Goal: Task Accomplishment & Management: Use online tool/utility

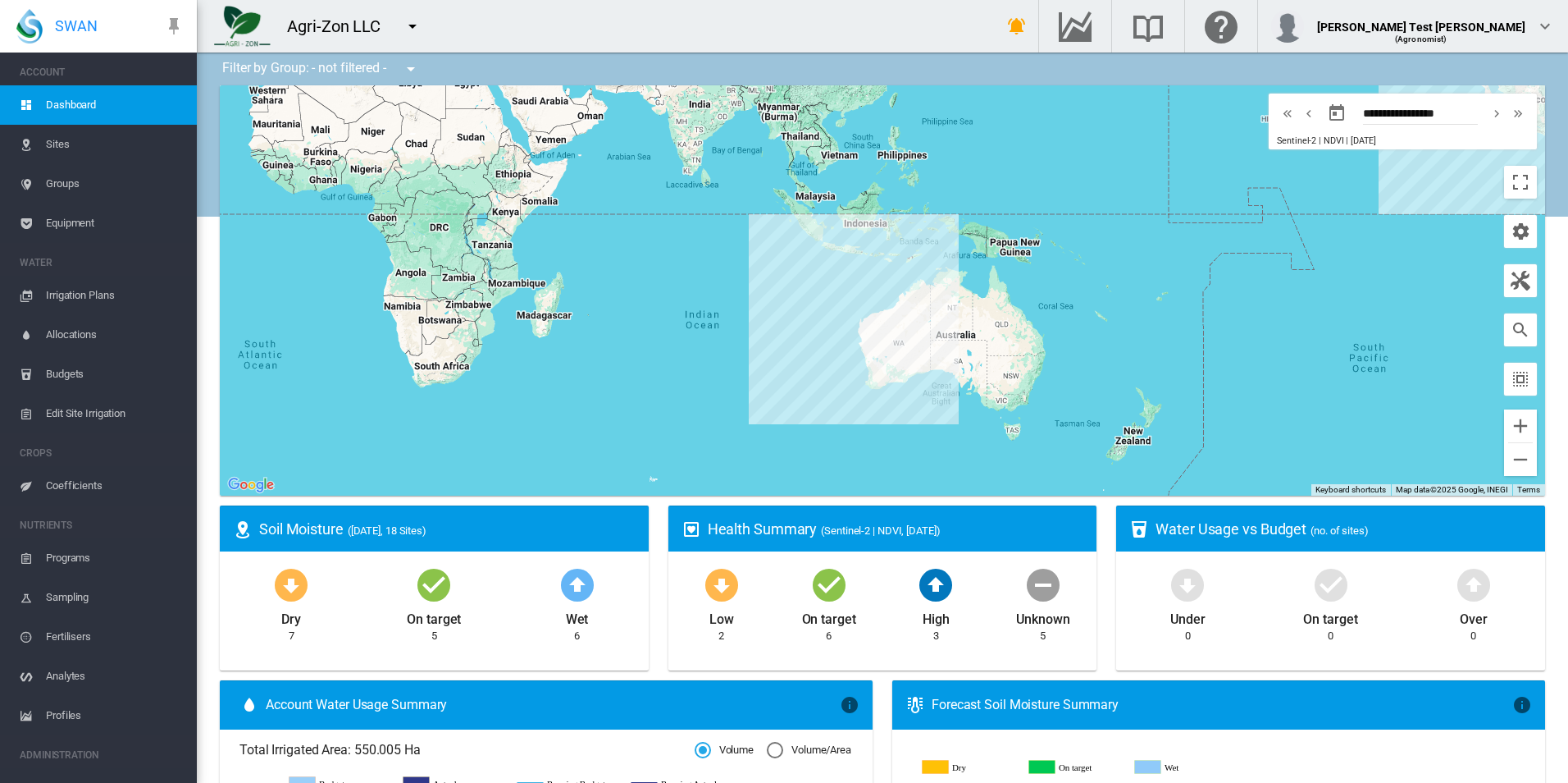
click at [119, 300] on span "Irrigation Plans" at bounding box center [115, 295] width 138 height 40
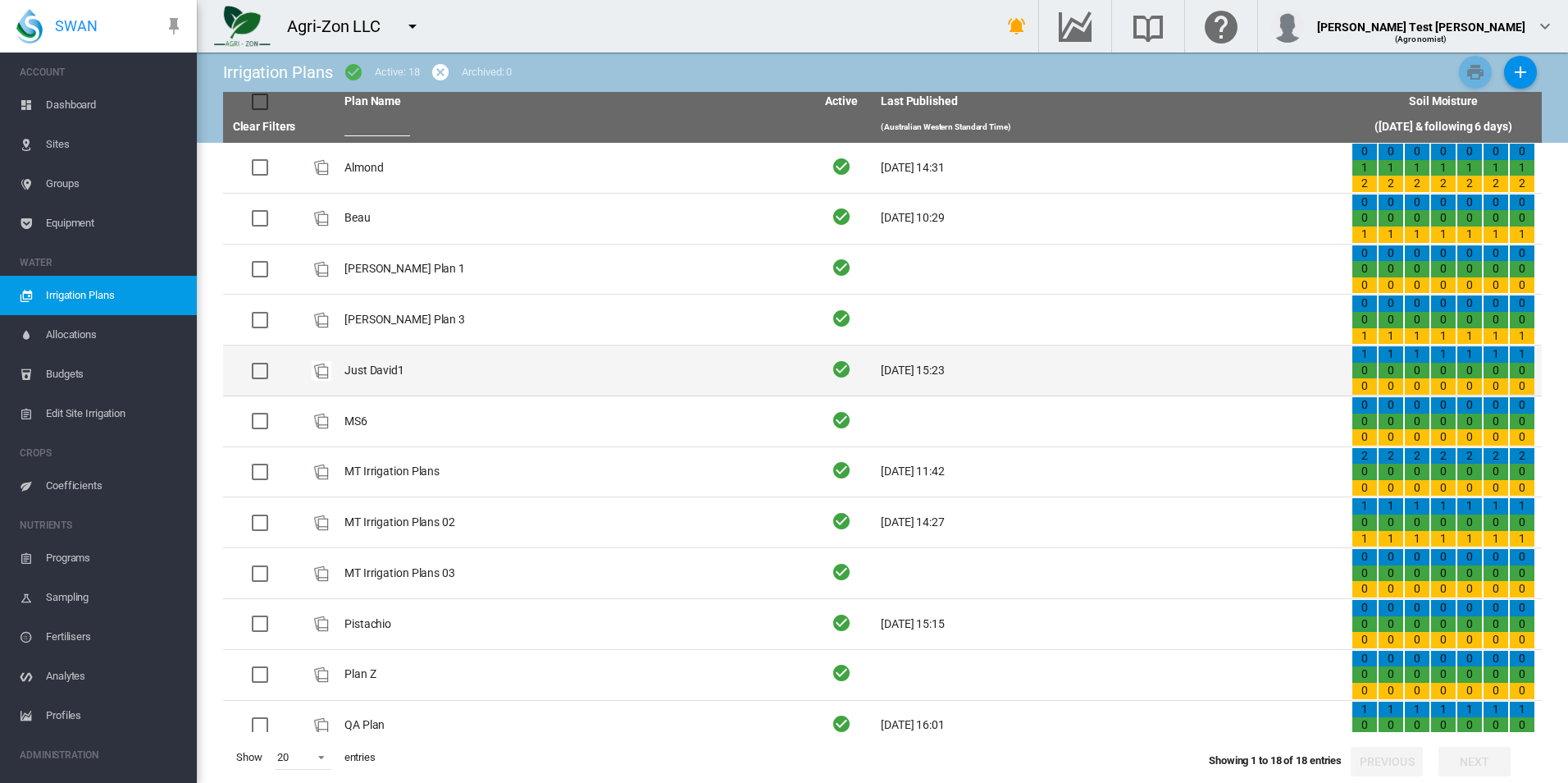
click at [525, 366] on td "Just David1" at bounding box center [573, 370] width 471 height 50
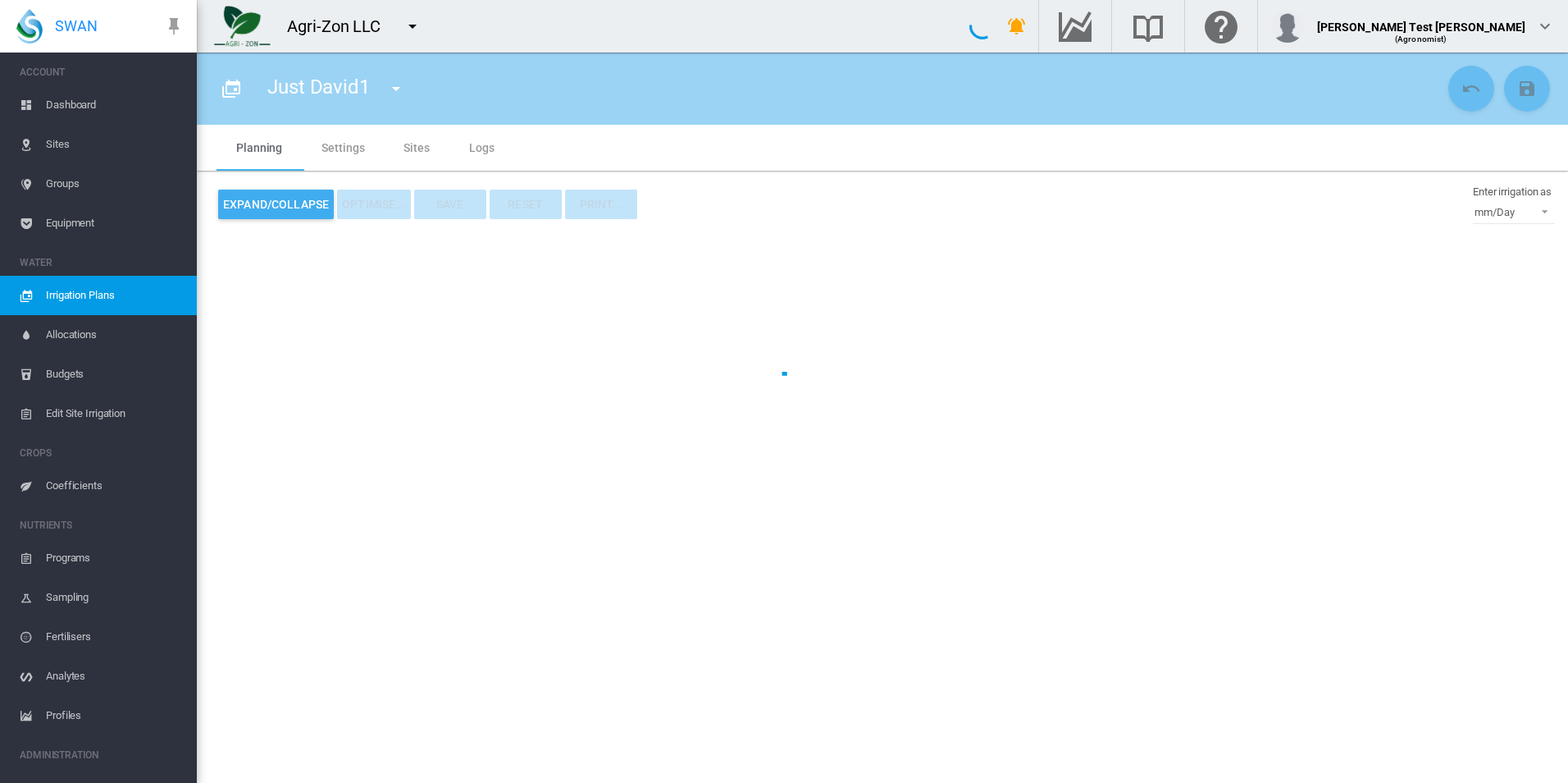
type input "**********"
type input "*"
type input "*********"
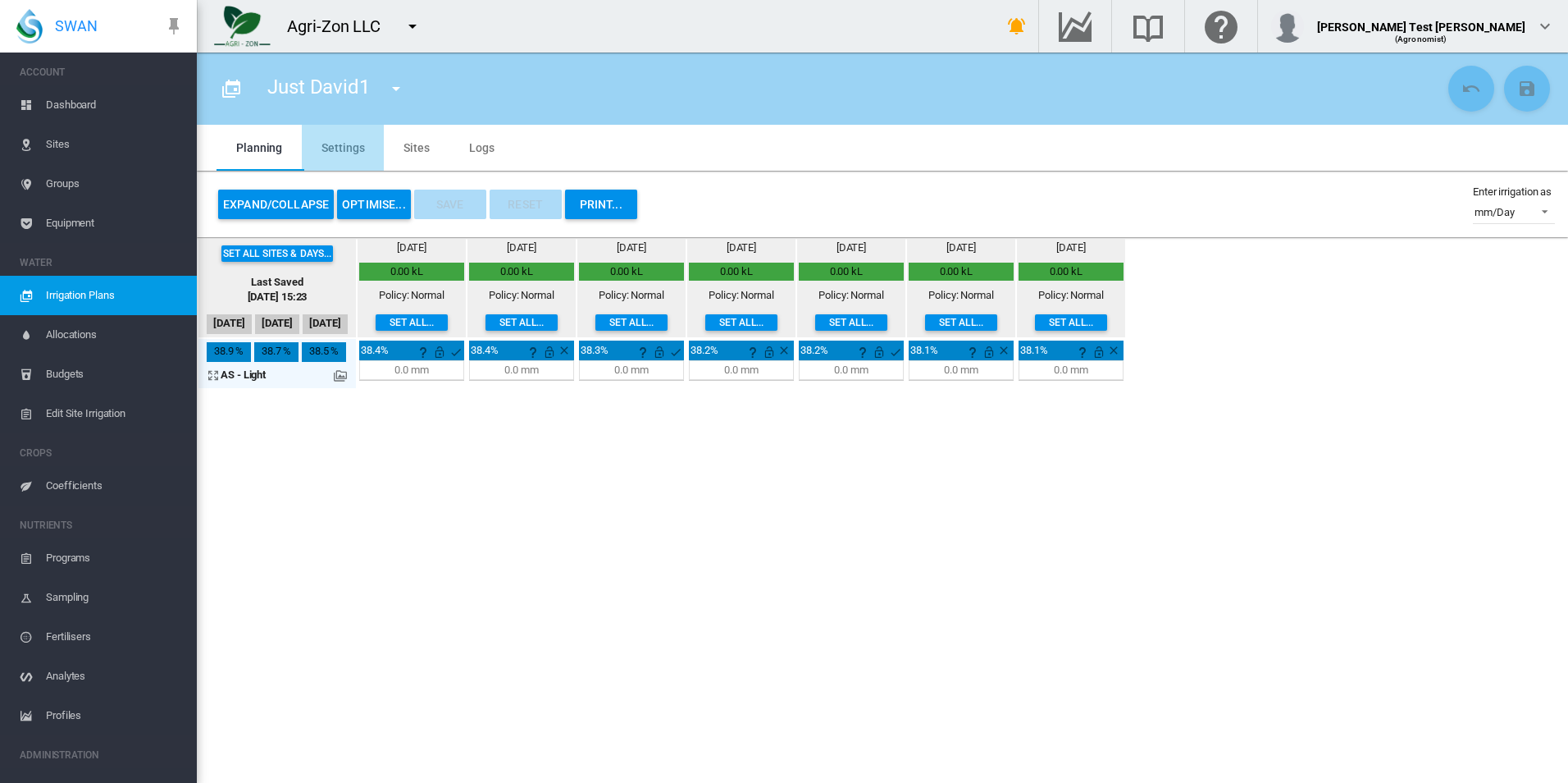
click at [349, 137] on md-tab-item "Settings" at bounding box center [343, 148] width 82 height 46
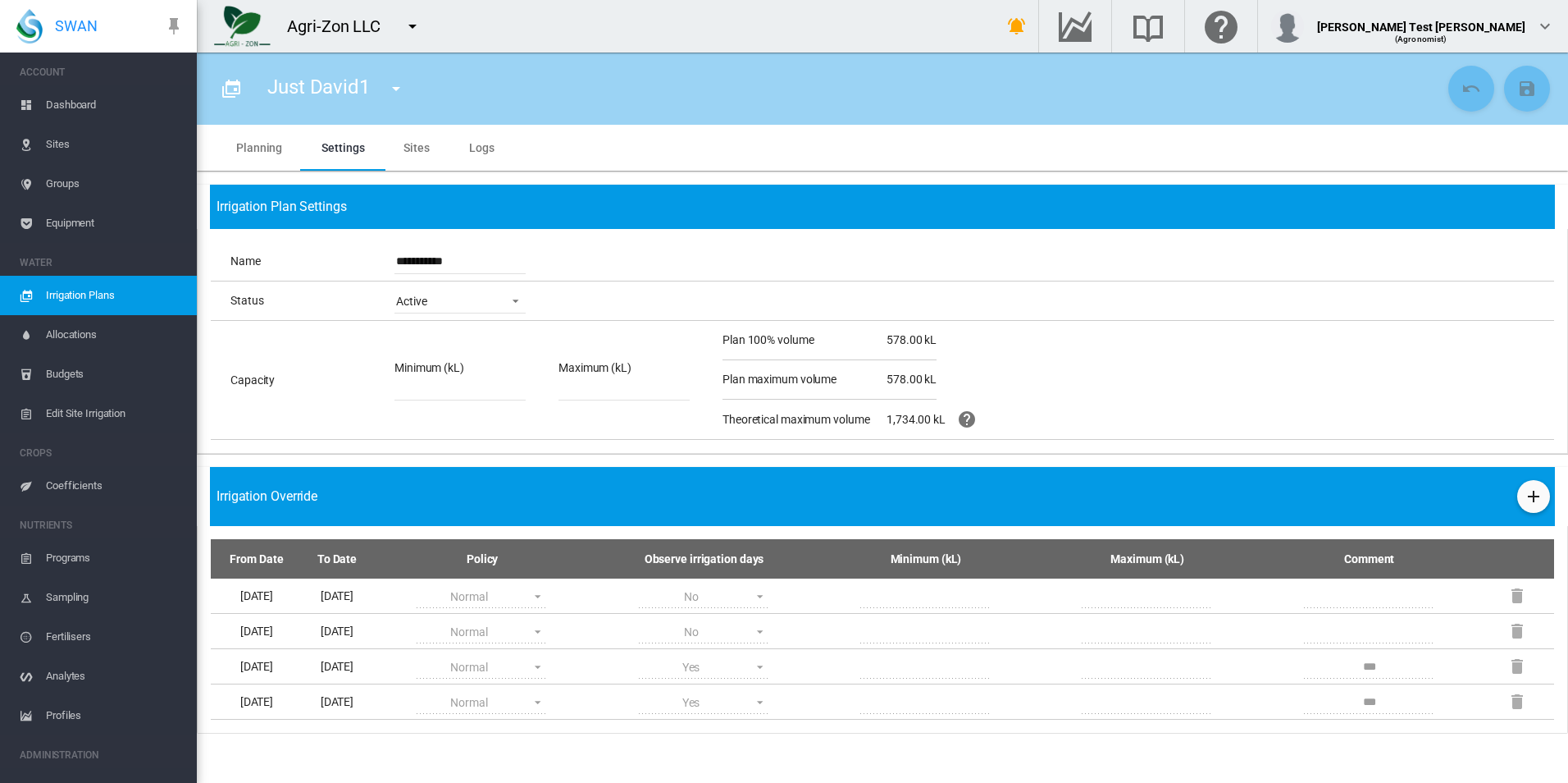
click at [439, 158] on md-tab-item "Sites" at bounding box center [416, 148] width 65 height 46
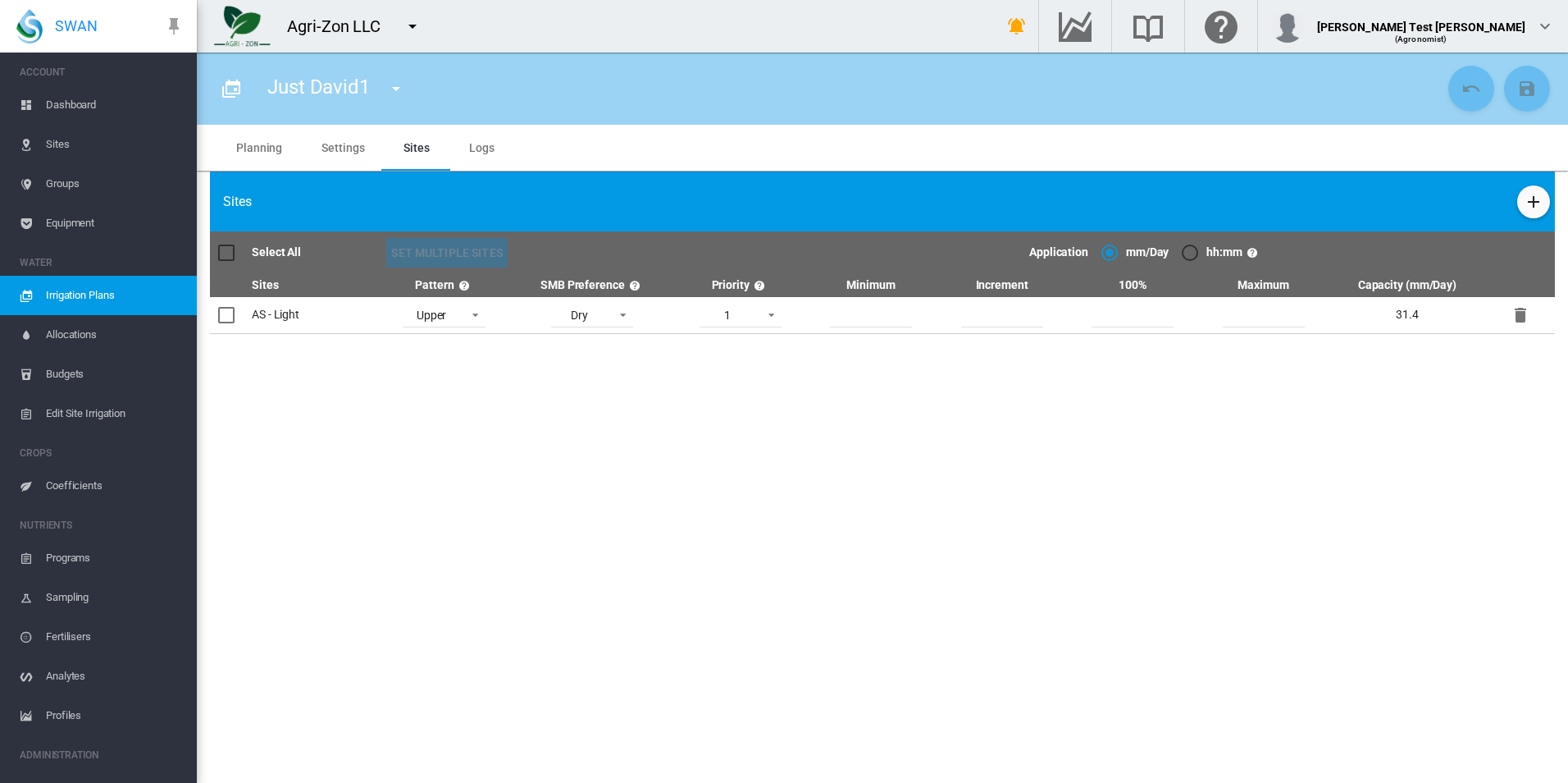
click at [508, 150] on md-tab-item "Logs" at bounding box center [482, 148] width 65 height 46
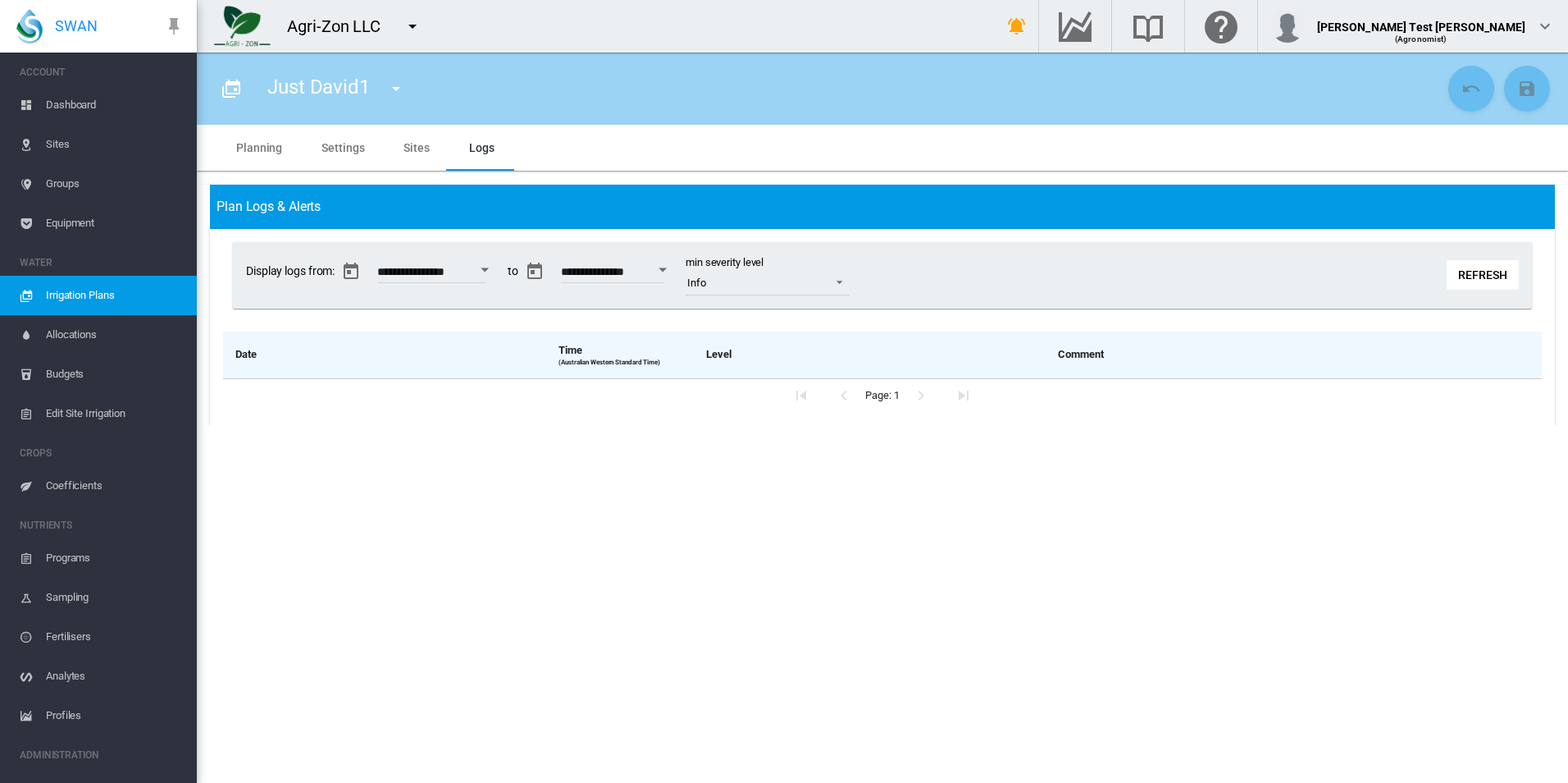
click at [321, 144] on md-tab-item "Settings" at bounding box center [343, 148] width 82 height 46
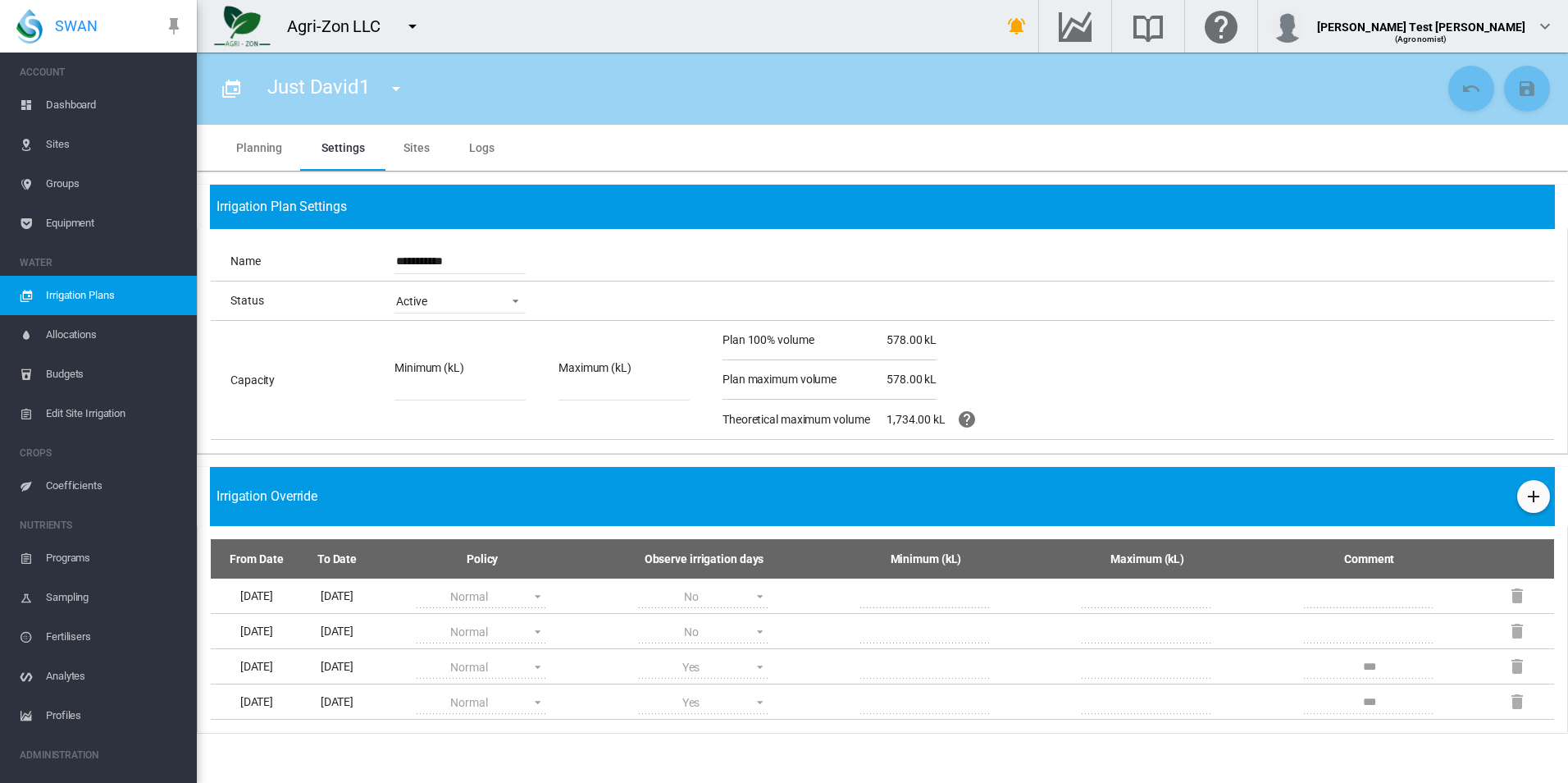
click at [264, 148] on md-tab-item "Planning" at bounding box center [259, 148] width 85 height 46
click at [267, 155] on md-tab-item "Planning" at bounding box center [259, 148] width 85 height 46
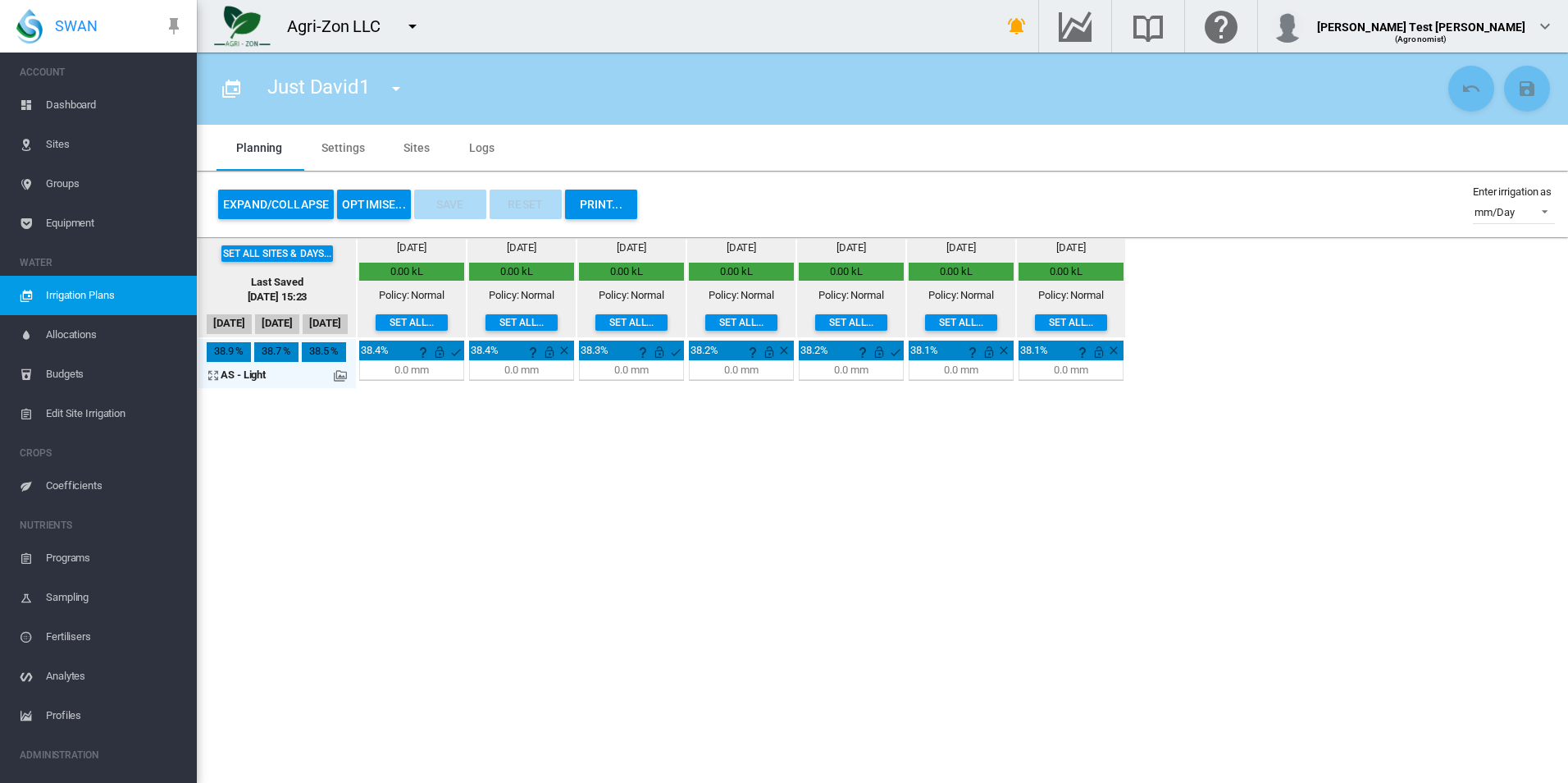
click at [357, 208] on button "OPTIMISE..." at bounding box center [373, 204] width 74 height 30
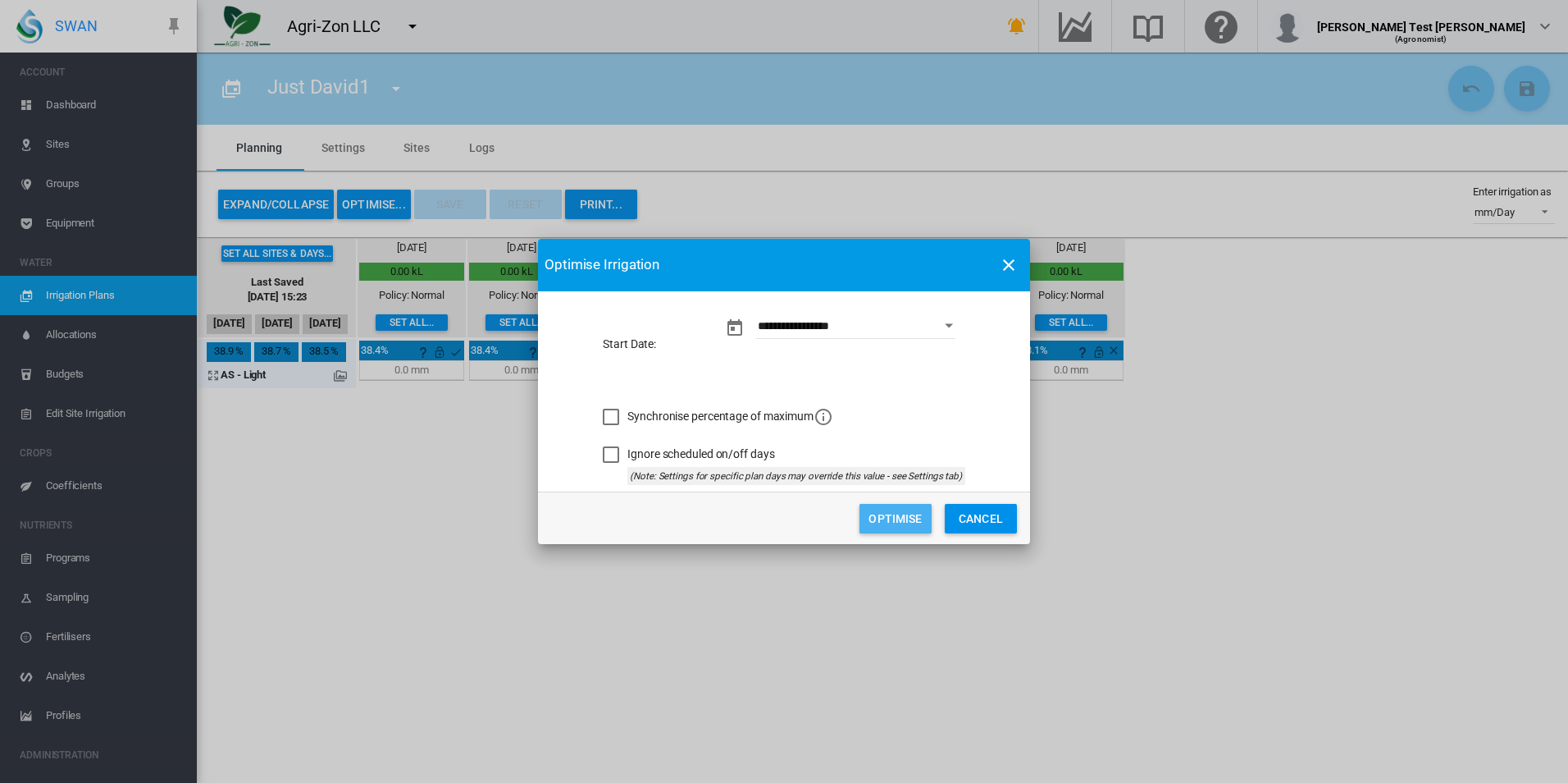
click at [908, 515] on button "Optimise" at bounding box center [895, 519] width 72 height 30
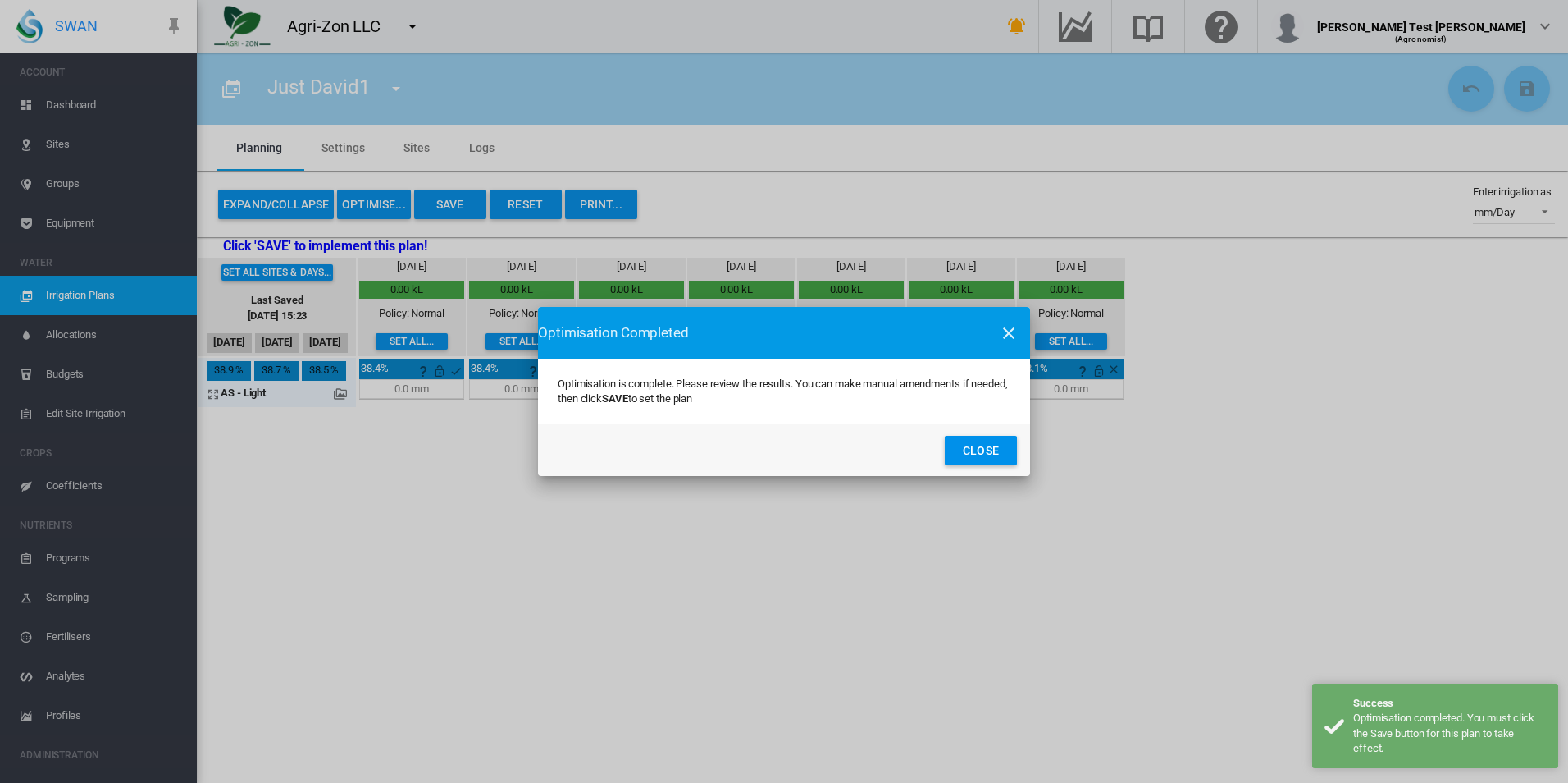
click at [953, 443] on button "Close" at bounding box center [981, 450] width 72 height 30
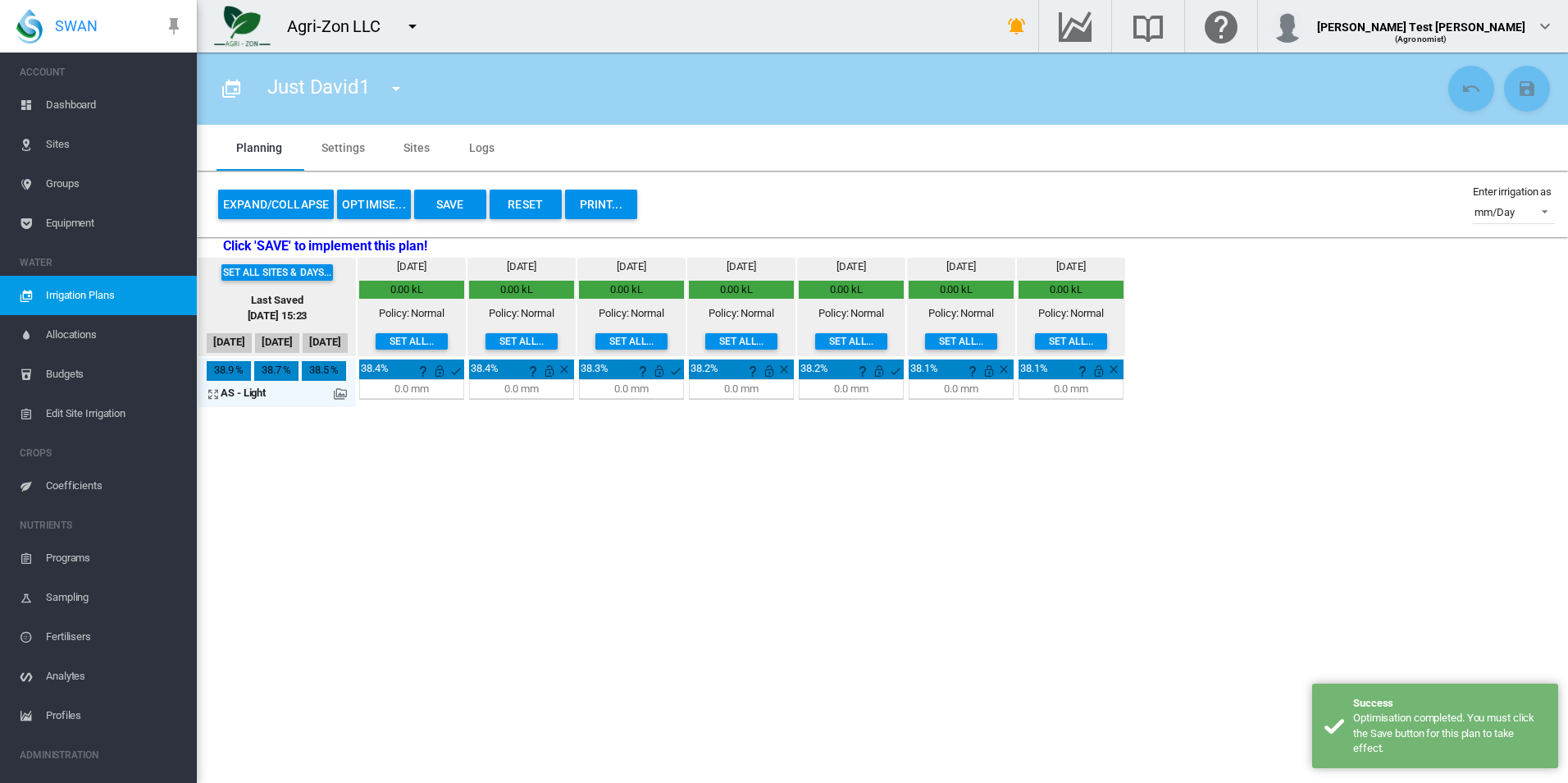
click at [472, 202] on button "Save" at bounding box center [450, 204] width 72 height 30
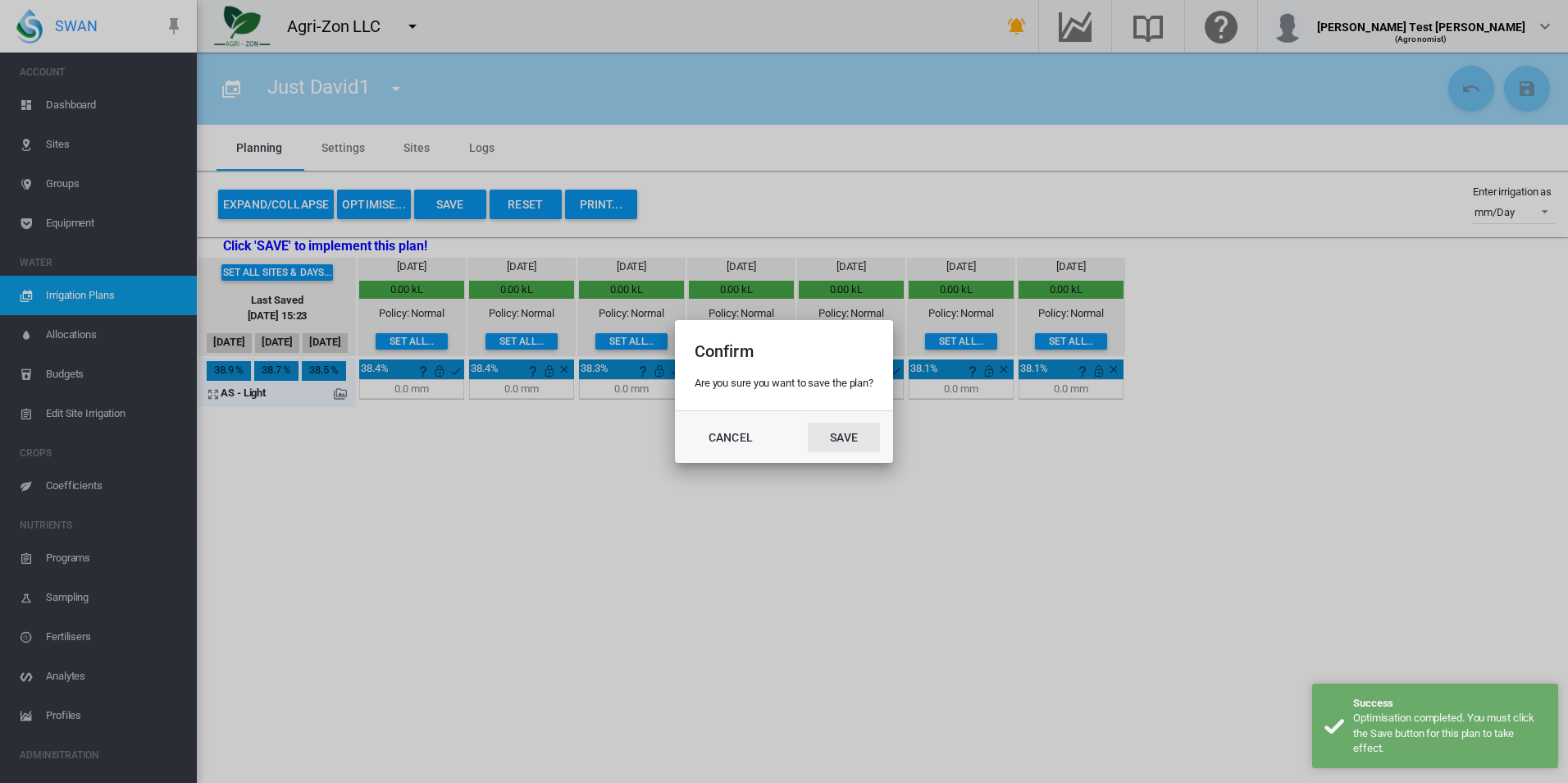
click at [833, 435] on button "Save" at bounding box center [843, 438] width 72 height 30
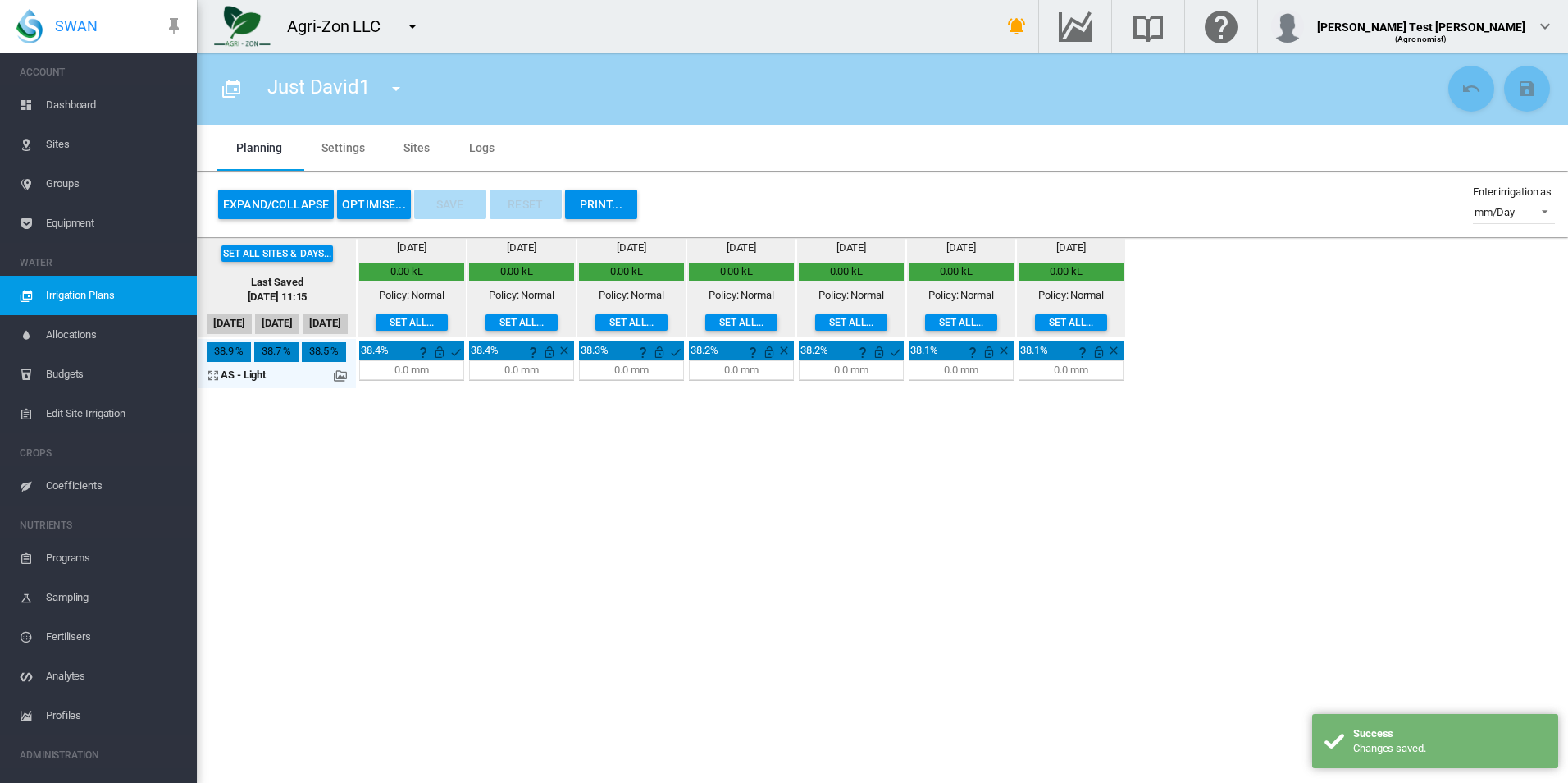
click at [742, 177] on div "Expand/Collapse OPTIMISE... Save Reset PRINT... Enter irrigation as mm/Day mm/D…" at bounding box center [883, 204] width 1372 height 65
